Goal: Check status: Check status

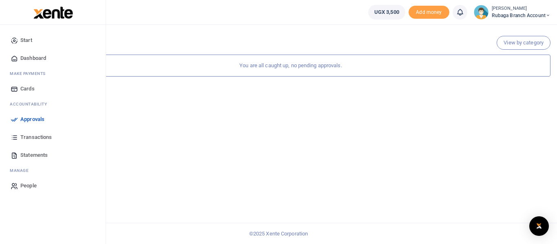
click at [29, 121] on span "Approvals" at bounding box center [32, 119] width 24 height 8
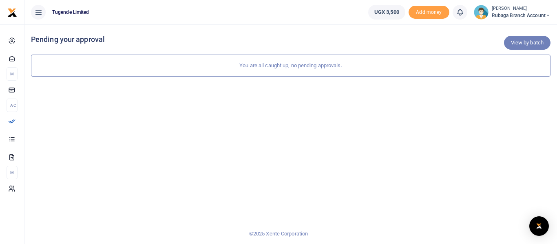
click at [523, 41] on link "View by batch" at bounding box center [527, 43] width 46 height 14
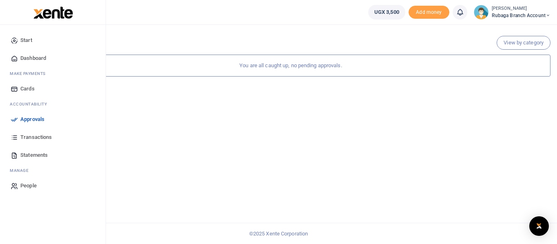
click at [43, 140] on span "Transactions" at bounding box center [35, 137] width 31 height 8
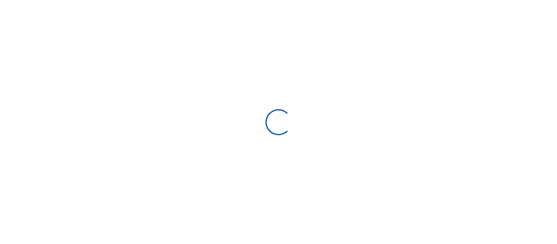
select select
type input "07/14/2025 - 08/12/2025"
